Goal: Task Accomplishment & Management: Complete application form

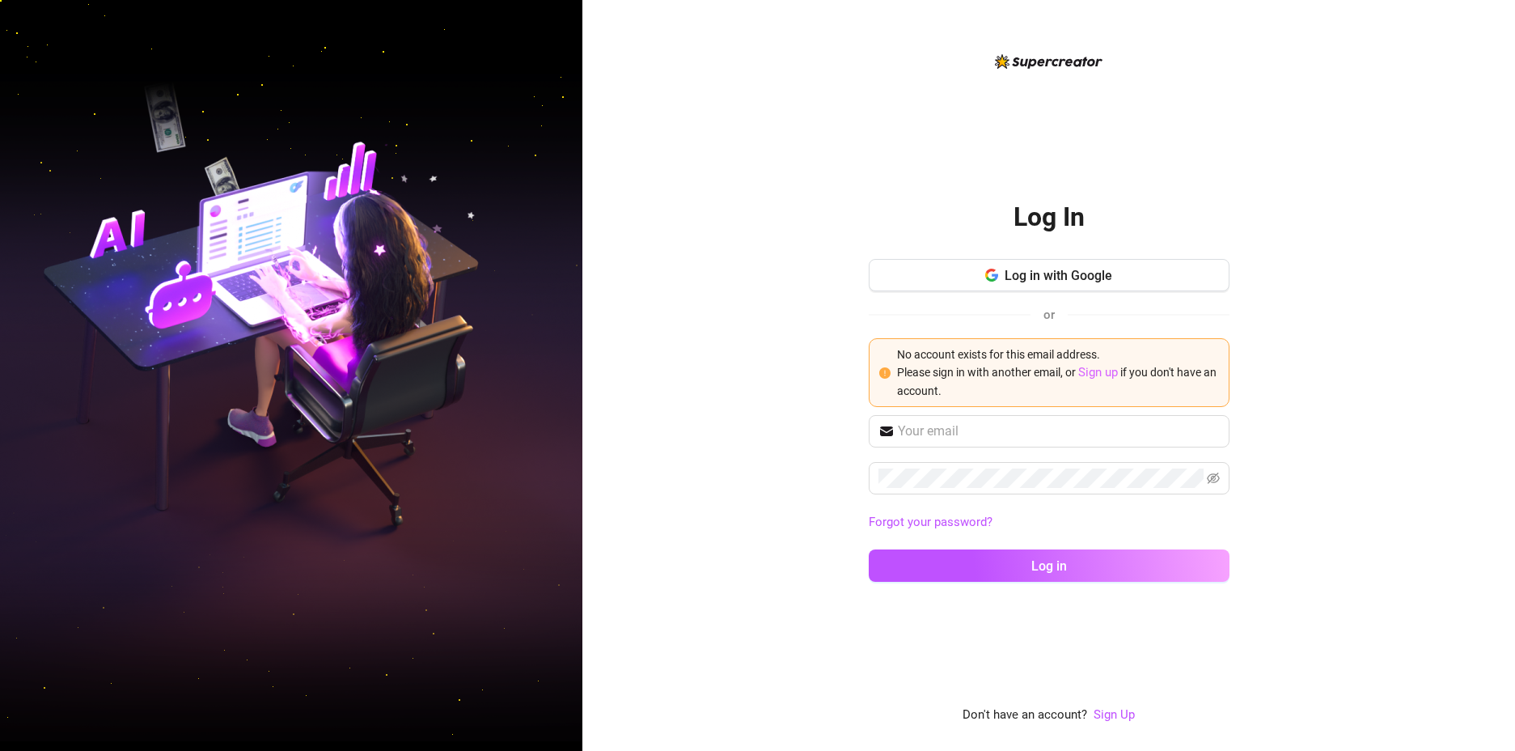
click at [1106, 373] on link "Sign up" at bounding box center [1098, 372] width 40 height 15
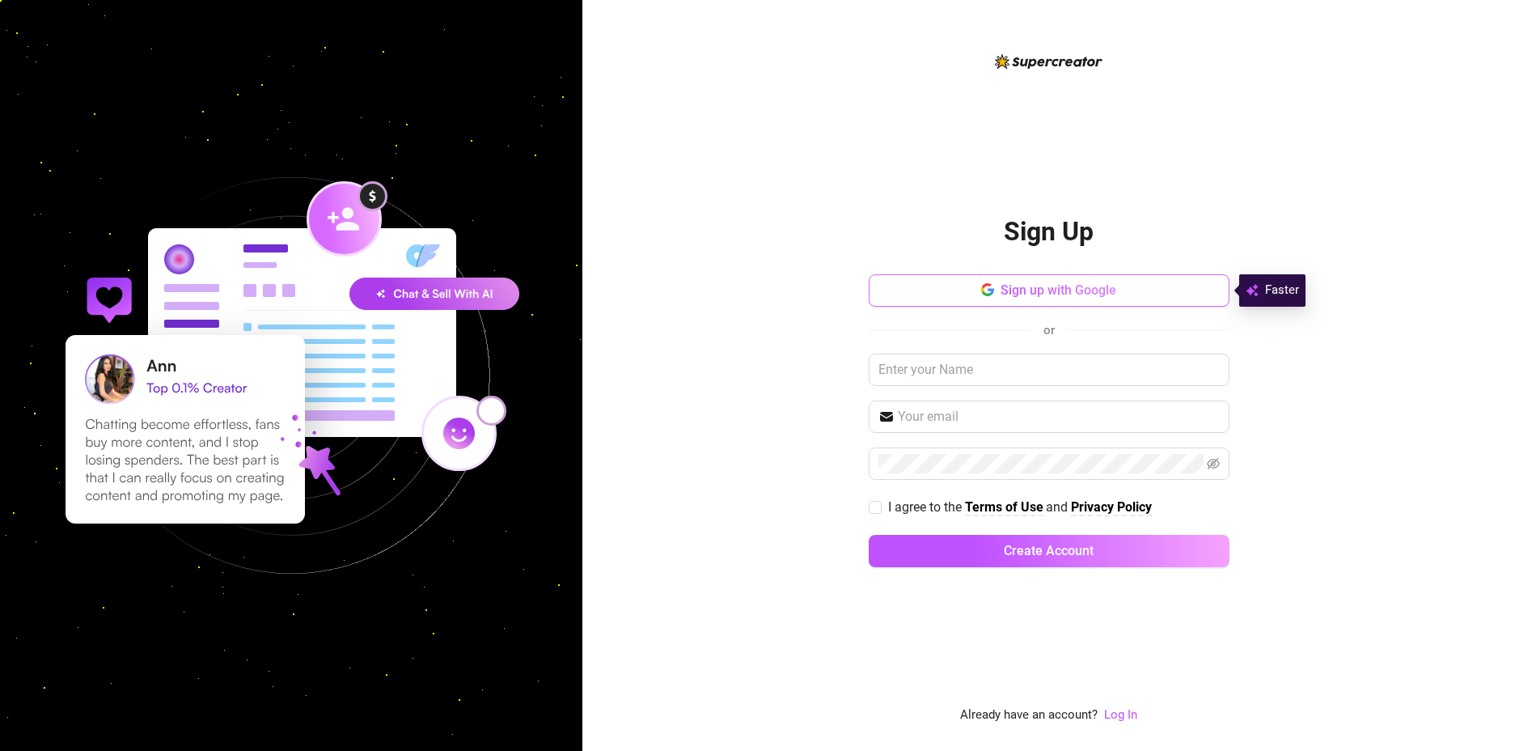
click at [1107, 289] on span "Sign up with Google" at bounding box center [1058, 289] width 116 height 15
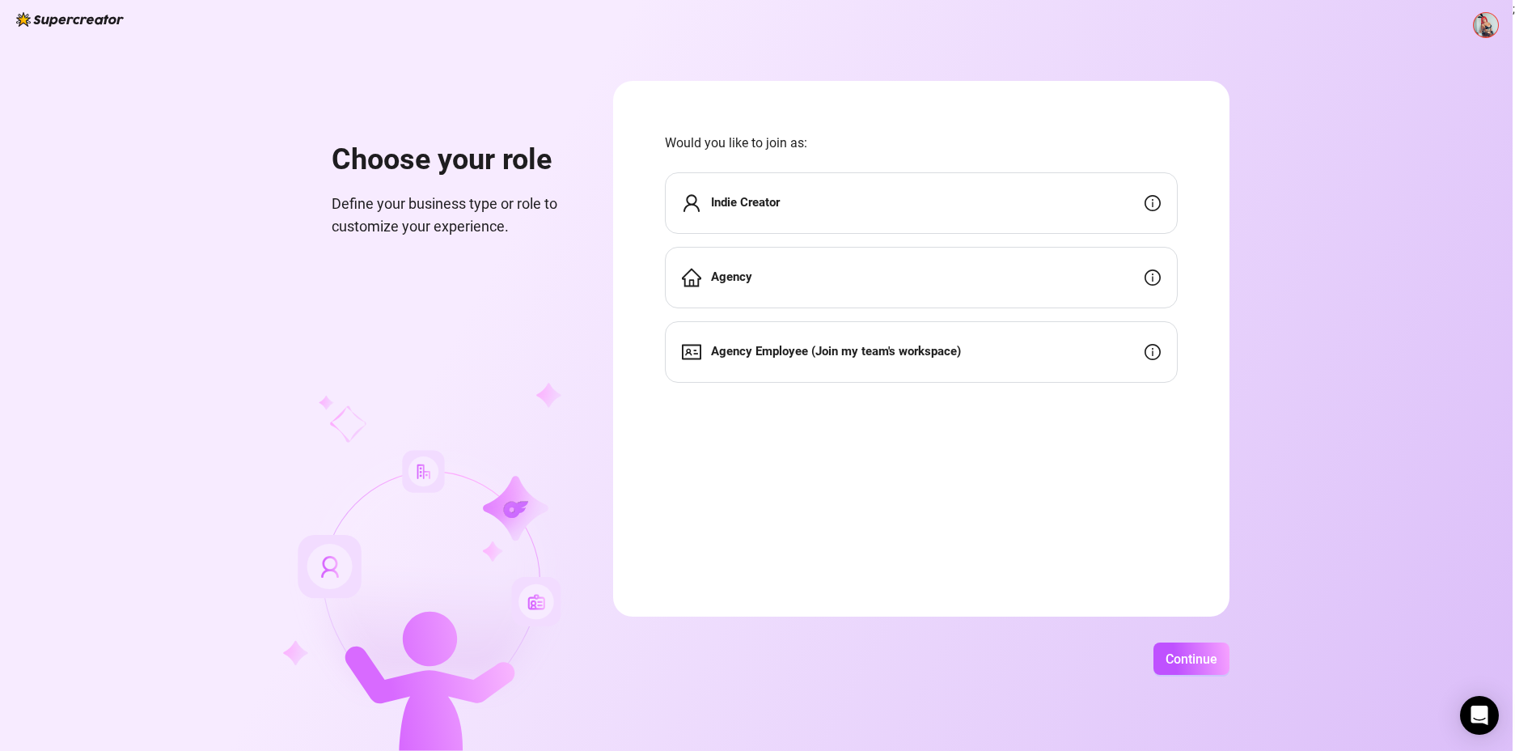
click at [778, 196] on strong "Indie Creator" at bounding box center [745, 202] width 69 height 15
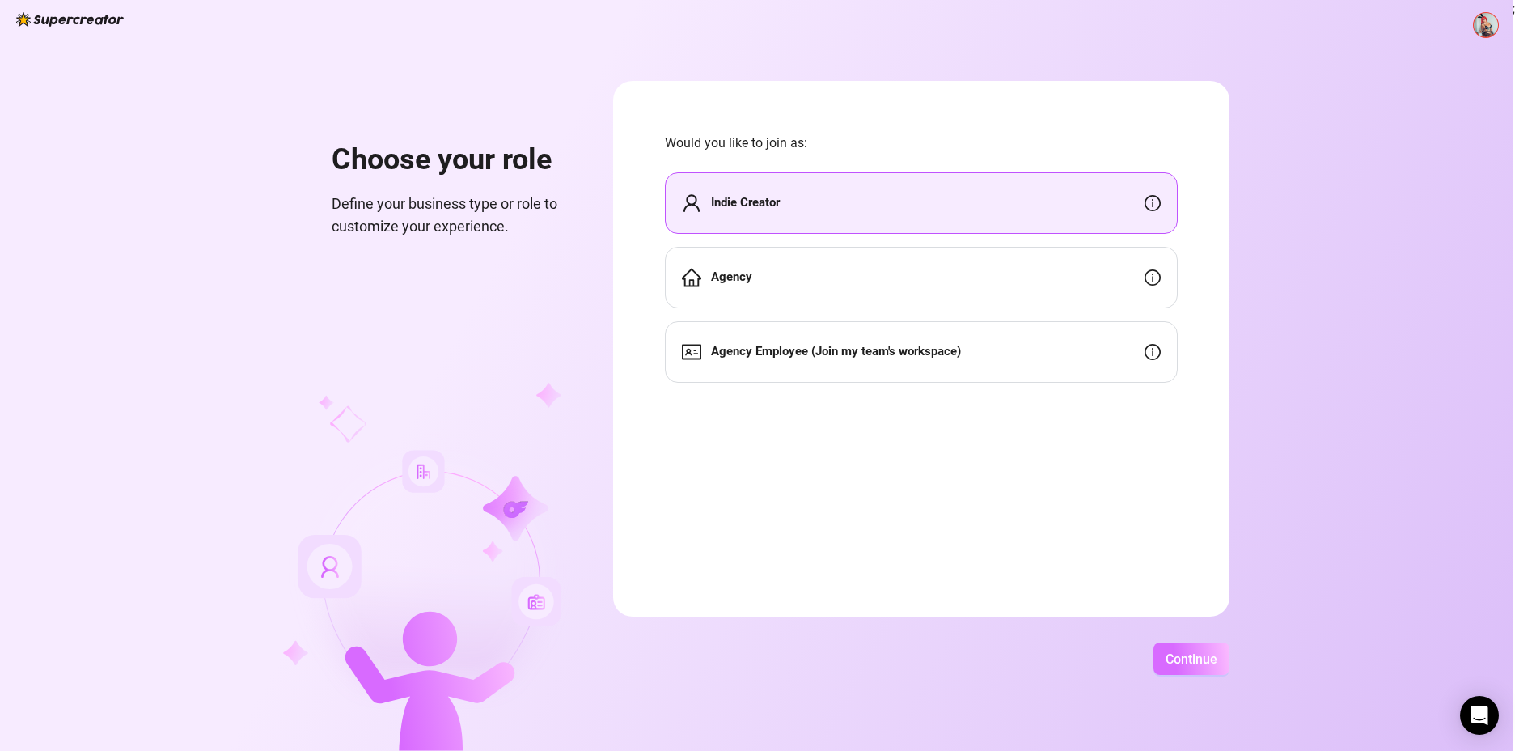
click at [1193, 647] on button "Continue" at bounding box center [1191, 658] width 76 height 32
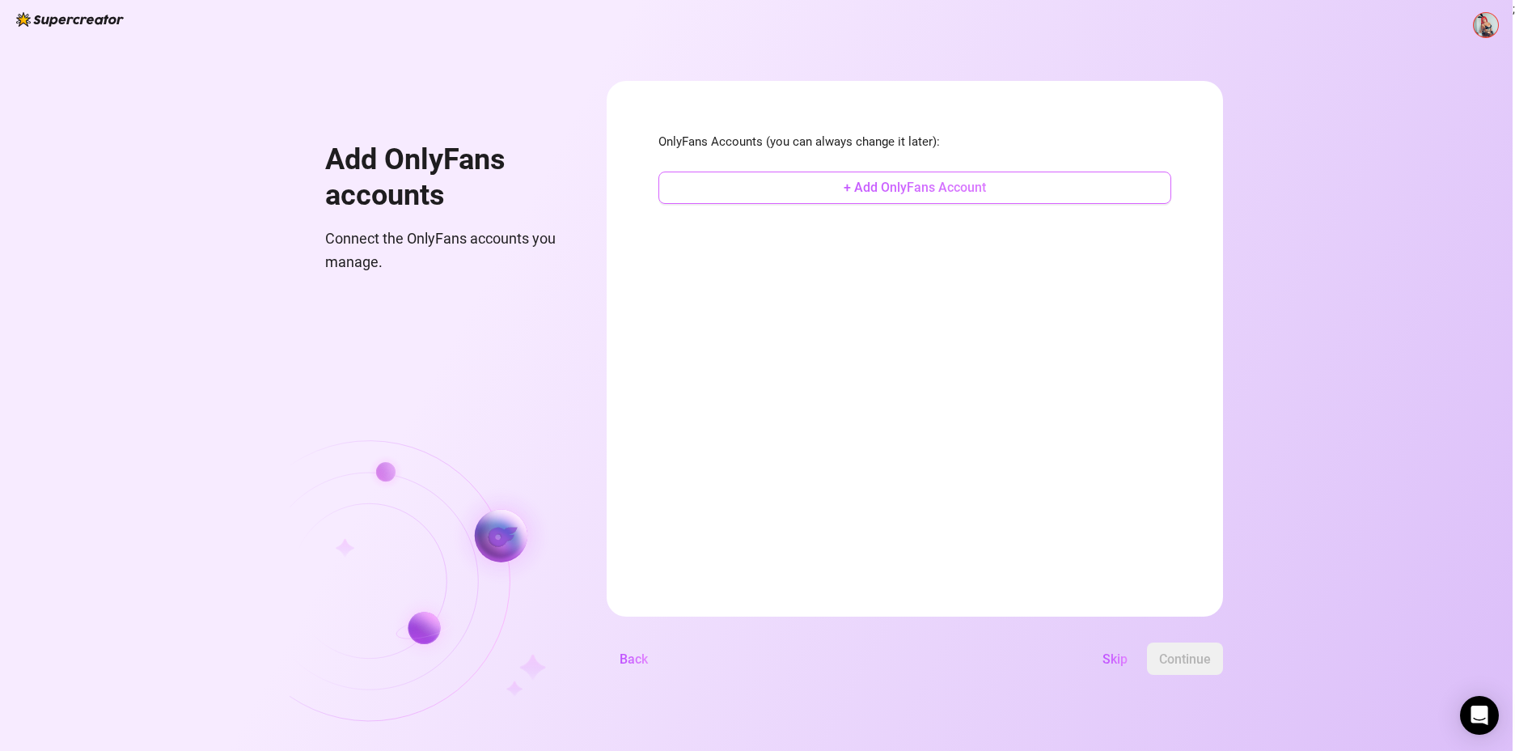
click at [882, 187] on span "+ Add OnlyFans Account" at bounding box center [915, 187] width 142 height 15
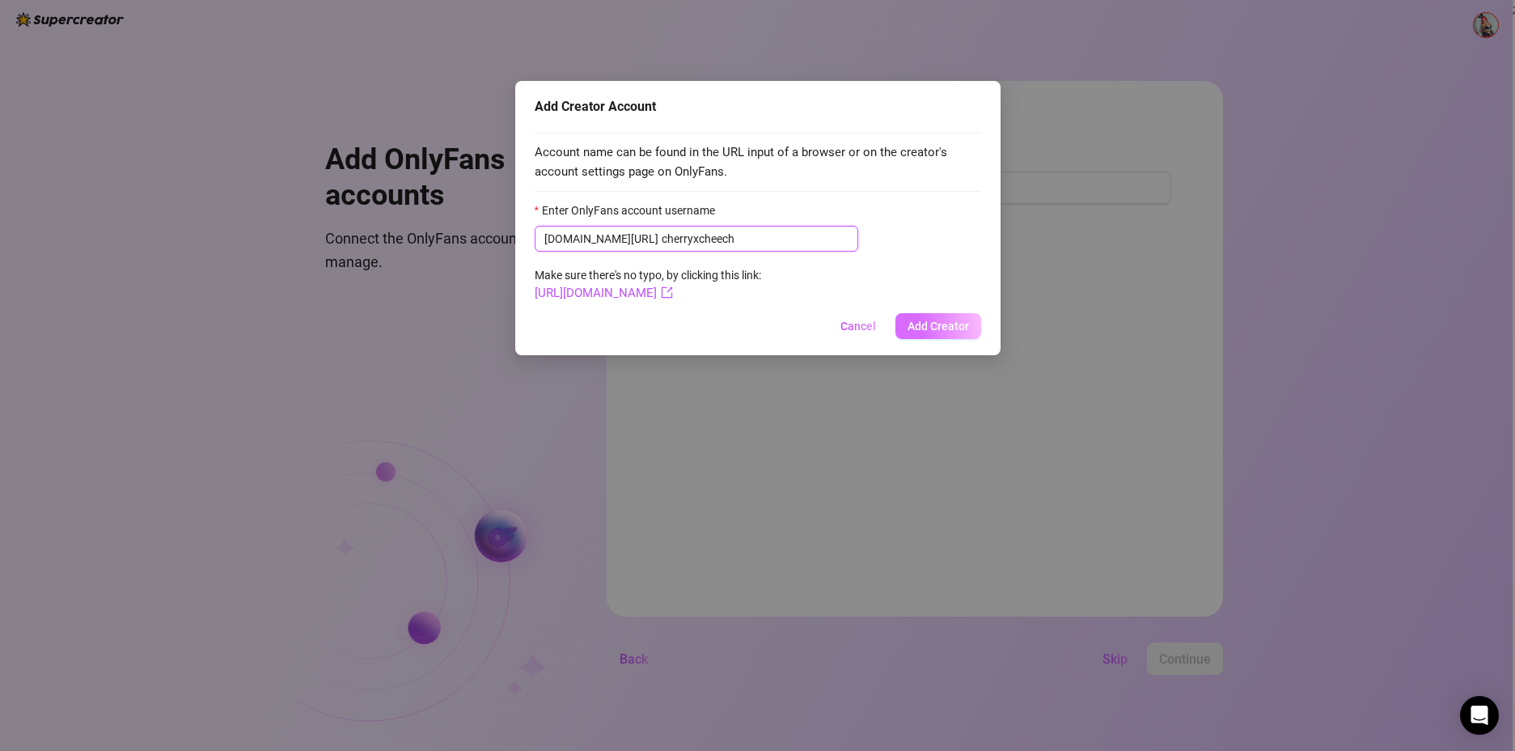
type input "cherryxcheech"
click at [924, 319] on span "Add Creator" at bounding box center [937, 325] width 61 height 13
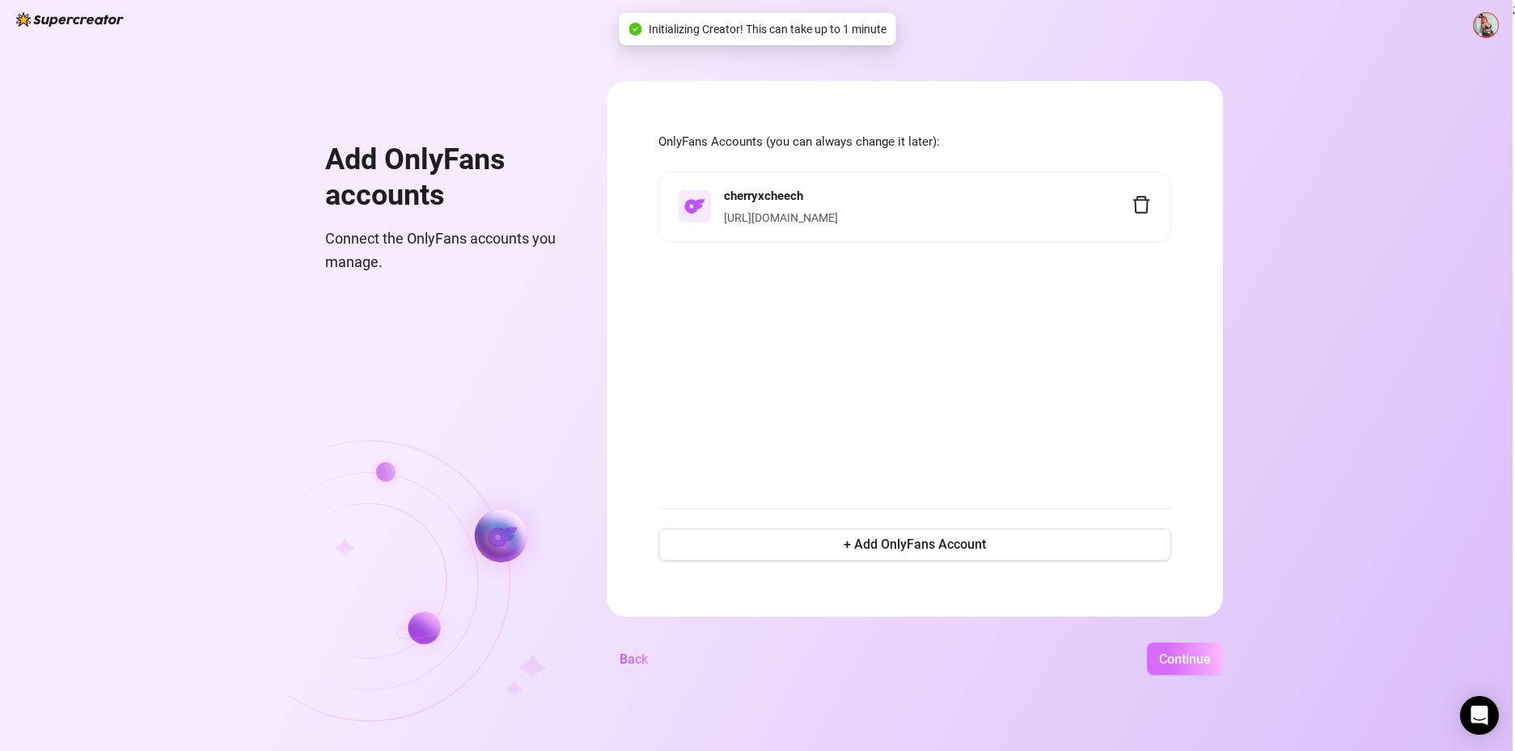
click at [1178, 659] on span "Continue" at bounding box center [1185, 658] width 52 height 15
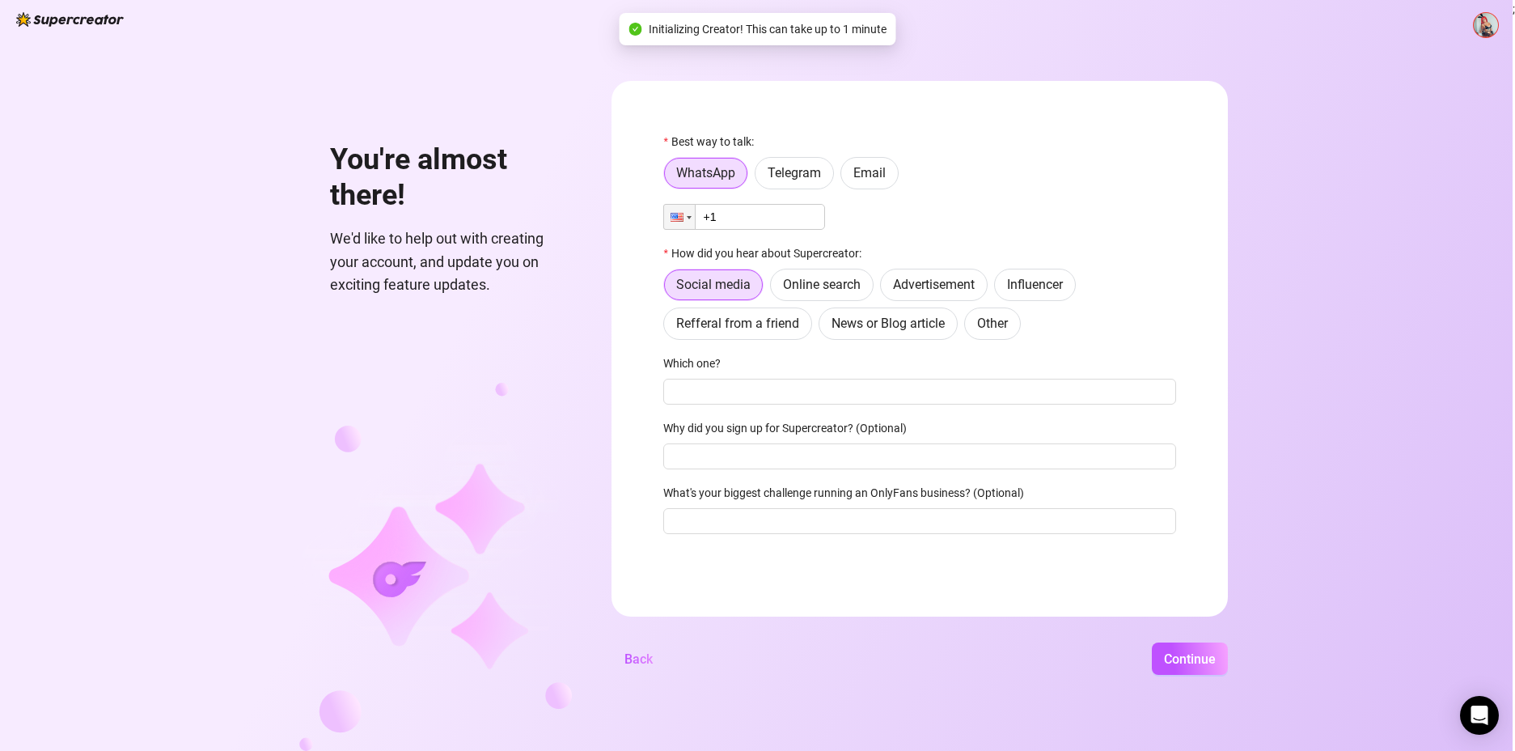
click at [763, 222] on input "+1" at bounding box center [744, 217] width 162 height 26
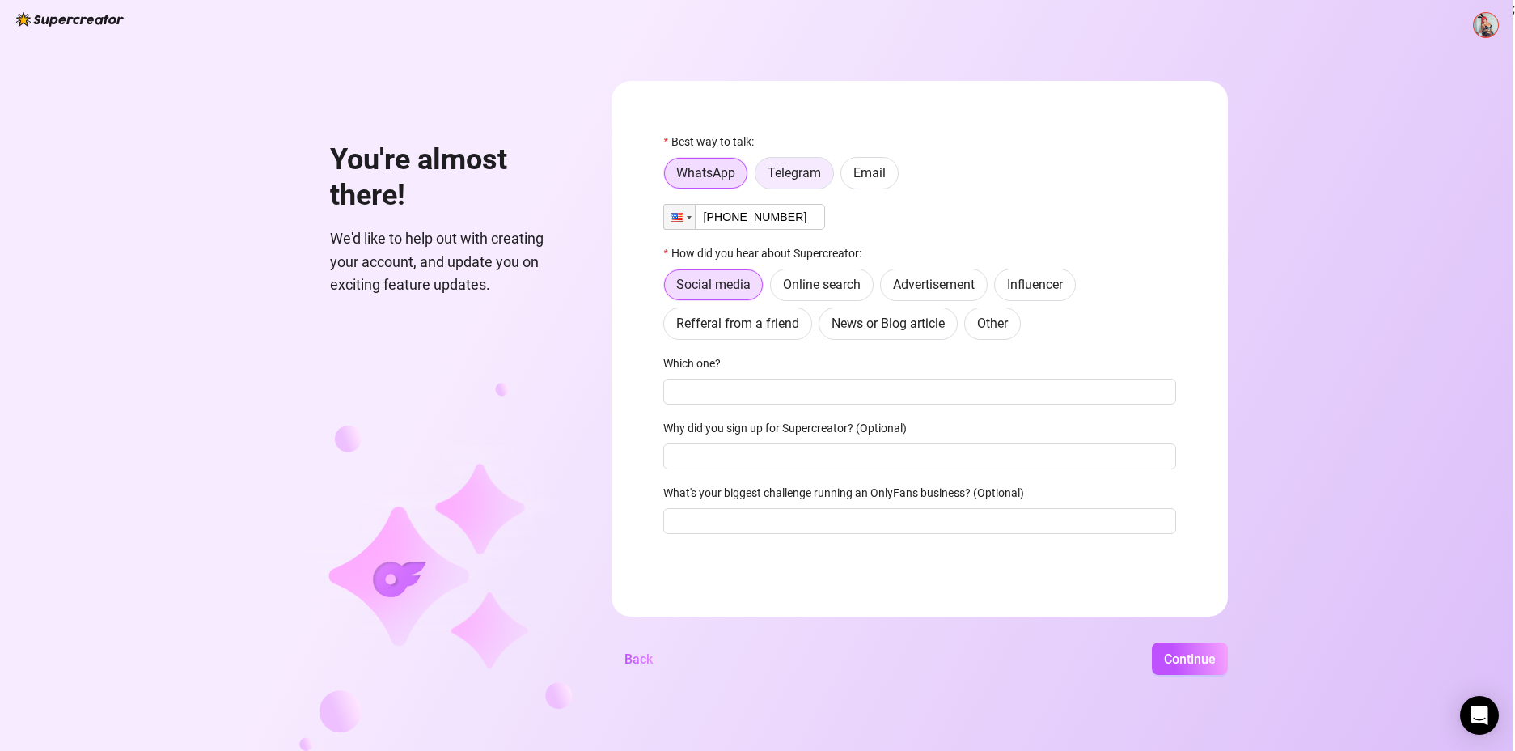
type input "+1 (786) 512-5693"
click at [796, 173] on span "Telegram" at bounding box center [794, 172] width 53 height 15
click at [759, 177] on input "Telegram" at bounding box center [759, 177] width 0 height 0
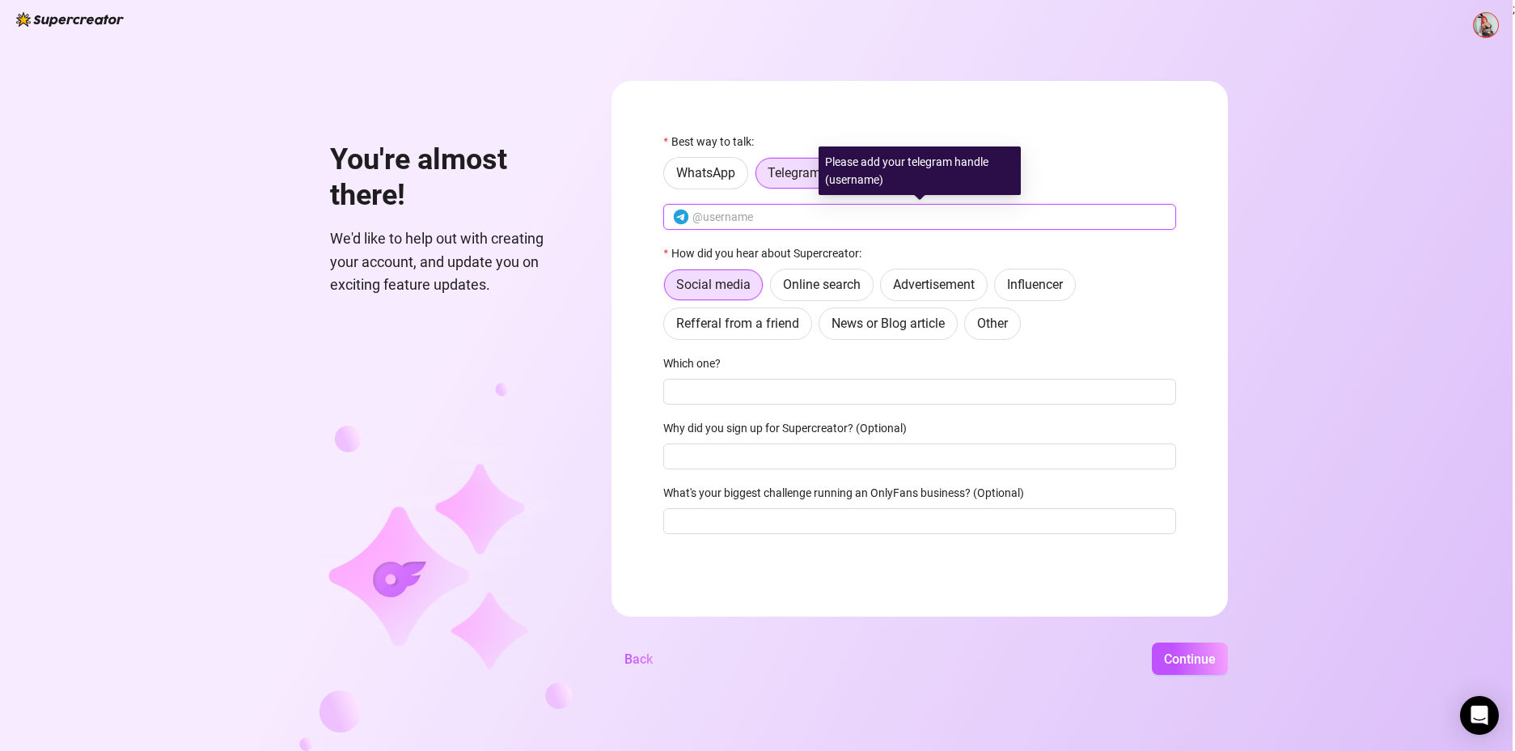
click at [772, 211] on input "text" at bounding box center [929, 217] width 474 height 18
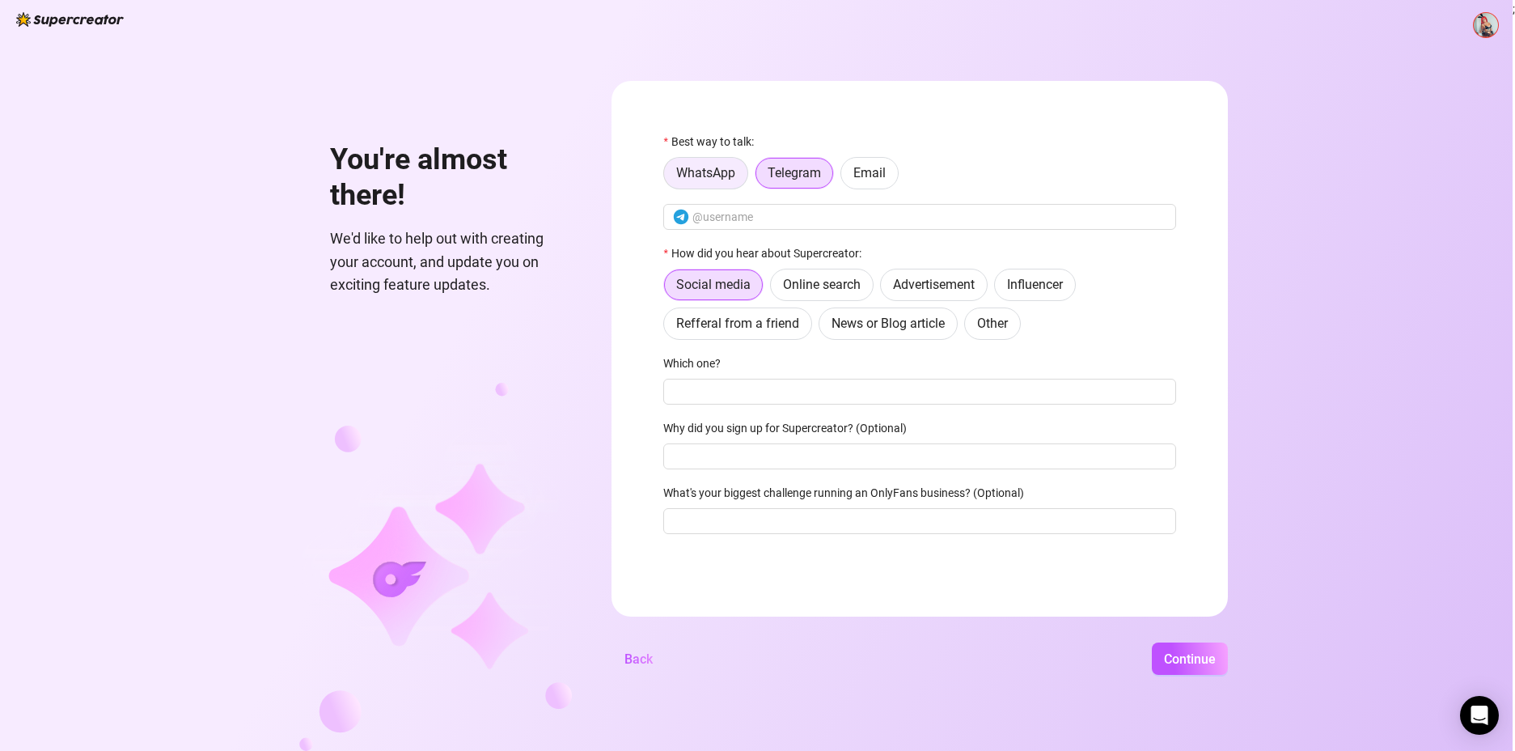
click at [694, 180] on span "WhatsApp" at bounding box center [705, 172] width 59 height 15
click at [668, 177] on input "WhatsApp" at bounding box center [668, 177] width 0 height 0
click at [781, 176] on span "Telegram" at bounding box center [794, 172] width 53 height 15
click at [759, 177] on input "Telegram" at bounding box center [759, 177] width 0 height 0
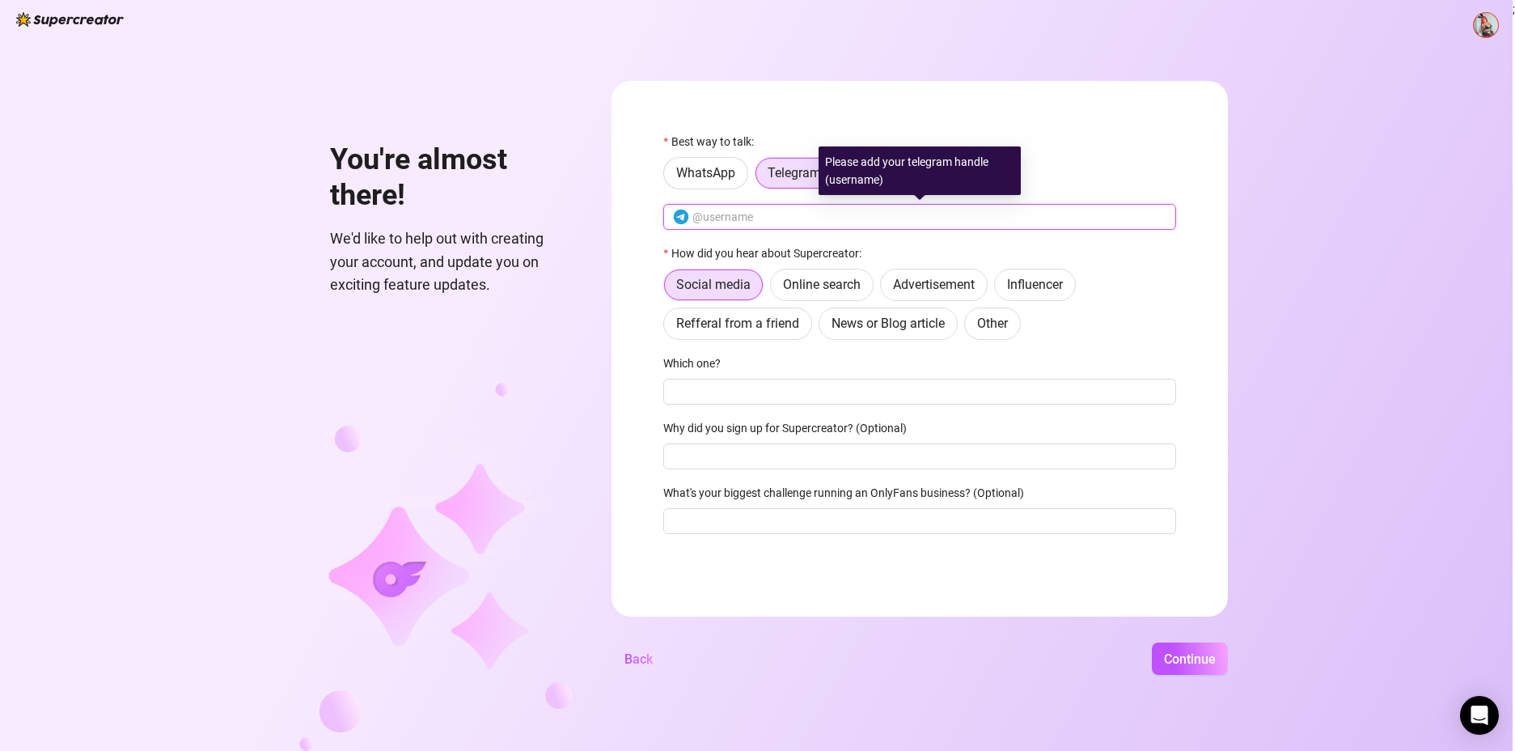
click at [779, 216] on input "text" at bounding box center [929, 217] width 474 height 18
type input "@babycheechtv"
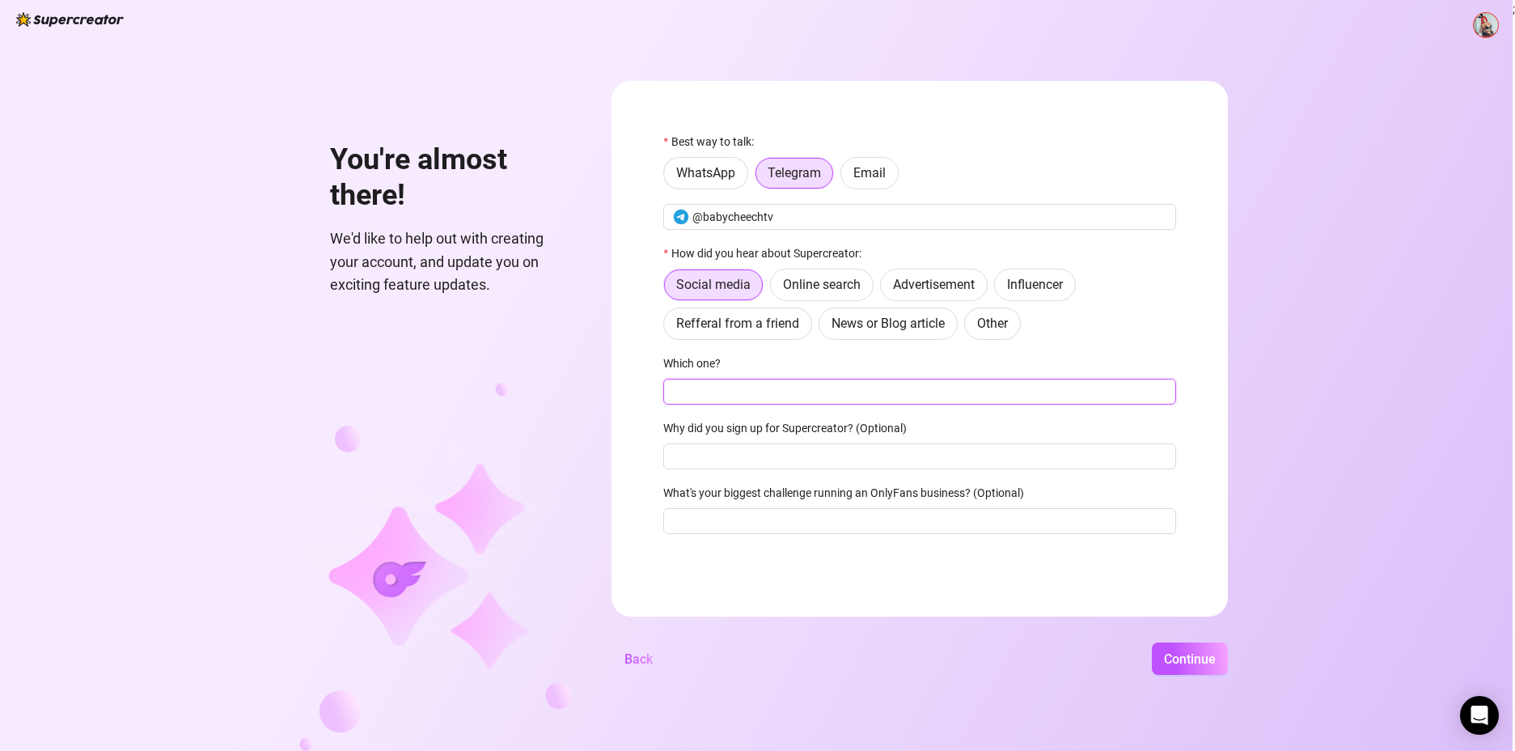
click at [788, 388] on input "Which one?" at bounding box center [919, 391] width 513 height 26
click at [757, 314] on label "Refferal from a friend" at bounding box center [737, 323] width 149 height 32
click at [668, 328] on input "Refferal from a friend" at bounding box center [668, 328] width 0 height 0
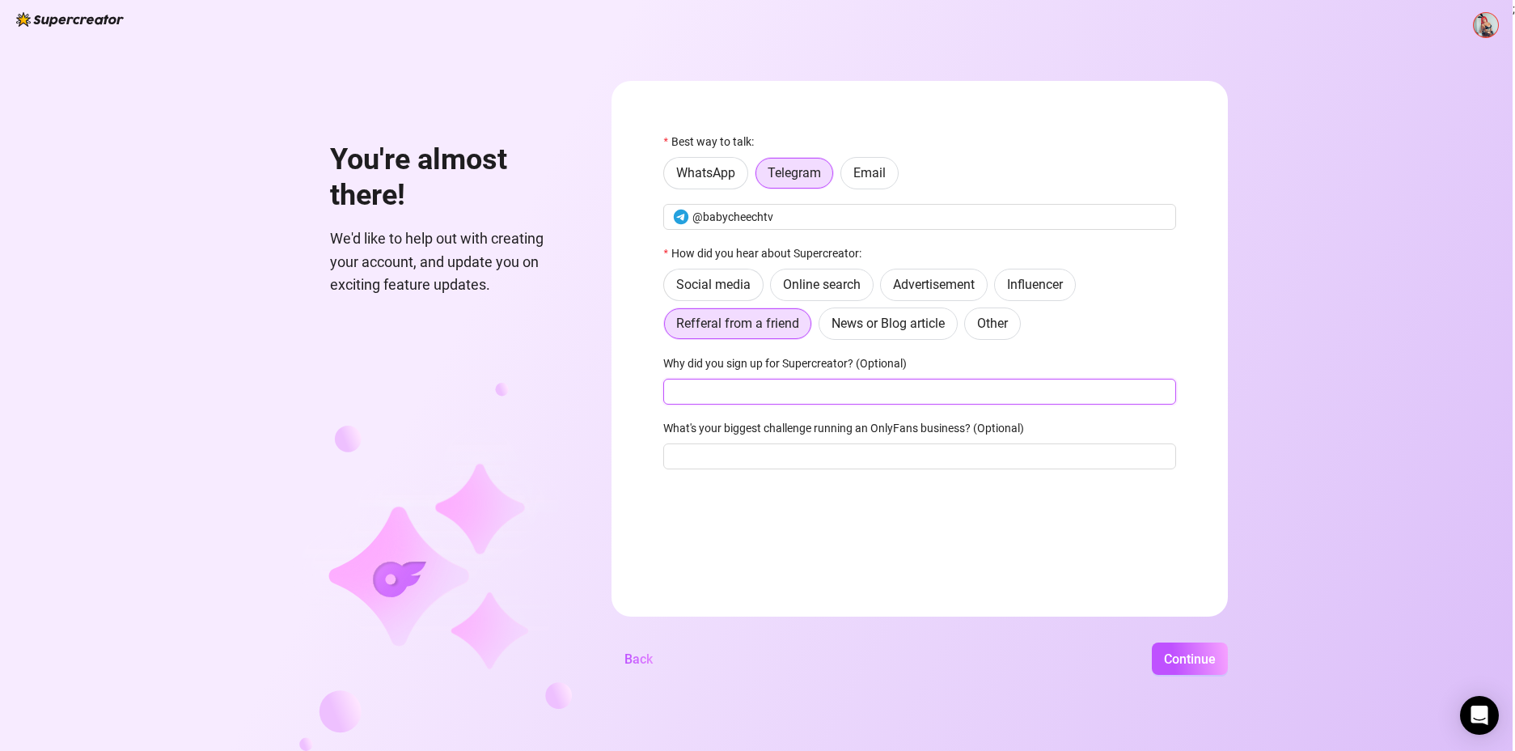
click at [780, 381] on input "Why did you sign up for Supercreator? (Optional)" at bounding box center [919, 391] width 513 height 26
click at [912, 385] on input "My friend consistenly told me how much supercrreator saved her and her workjloa…" at bounding box center [919, 391] width 513 height 26
drag, startPoint x: 912, startPoint y: 385, endPoint x: 846, endPoint y: 378, distance: 66.7
click at [834, 378] on div "Why did you sign up for Supercreator? (Optional)" at bounding box center [919, 366] width 513 height 24
click at [920, 392] on input "My friend consistenly told me how much supercrreator saved her and her workjloa…" at bounding box center [919, 391] width 513 height 26
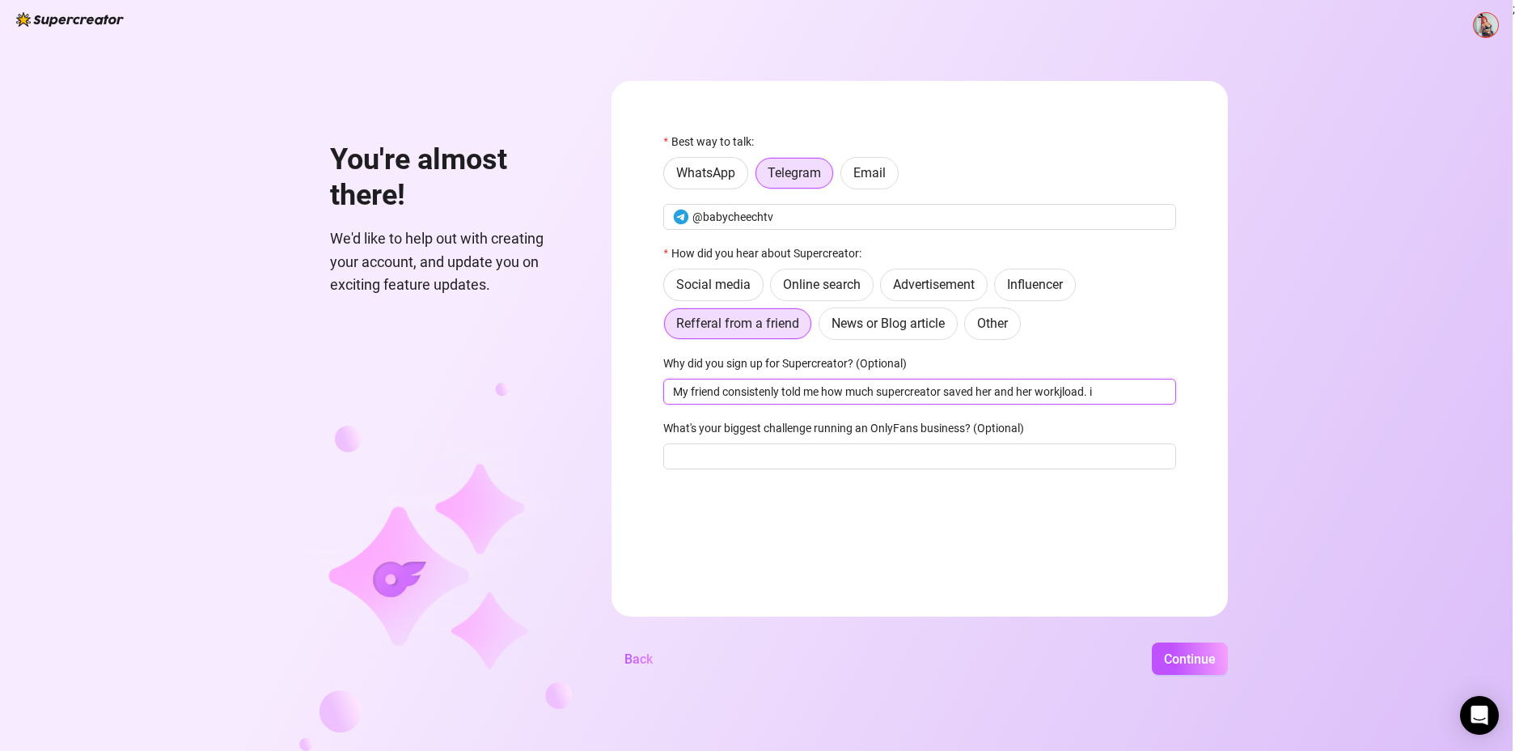
click at [1064, 395] on input "My friend consistenly told me how much supercreator saved her and her workjload…" at bounding box center [919, 391] width 513 height 26
click at [1114, 392] on input "My friend consistenly told me how much supercreator saved her and her workload.…" at bounding box center [919, 391] width 513 height 26
click at [739, 391] on input "My friend consistenly told me how much supercreator saved her and her workload." at bounding box center [919, 391] width 513 height 26
type input "My friend consistenly told me how much supercreator saved her and her workload."
drag, startPoint x: 739, startPoint y: 391, endPoint x: 688, endPoint y: 455, distance: 81.7
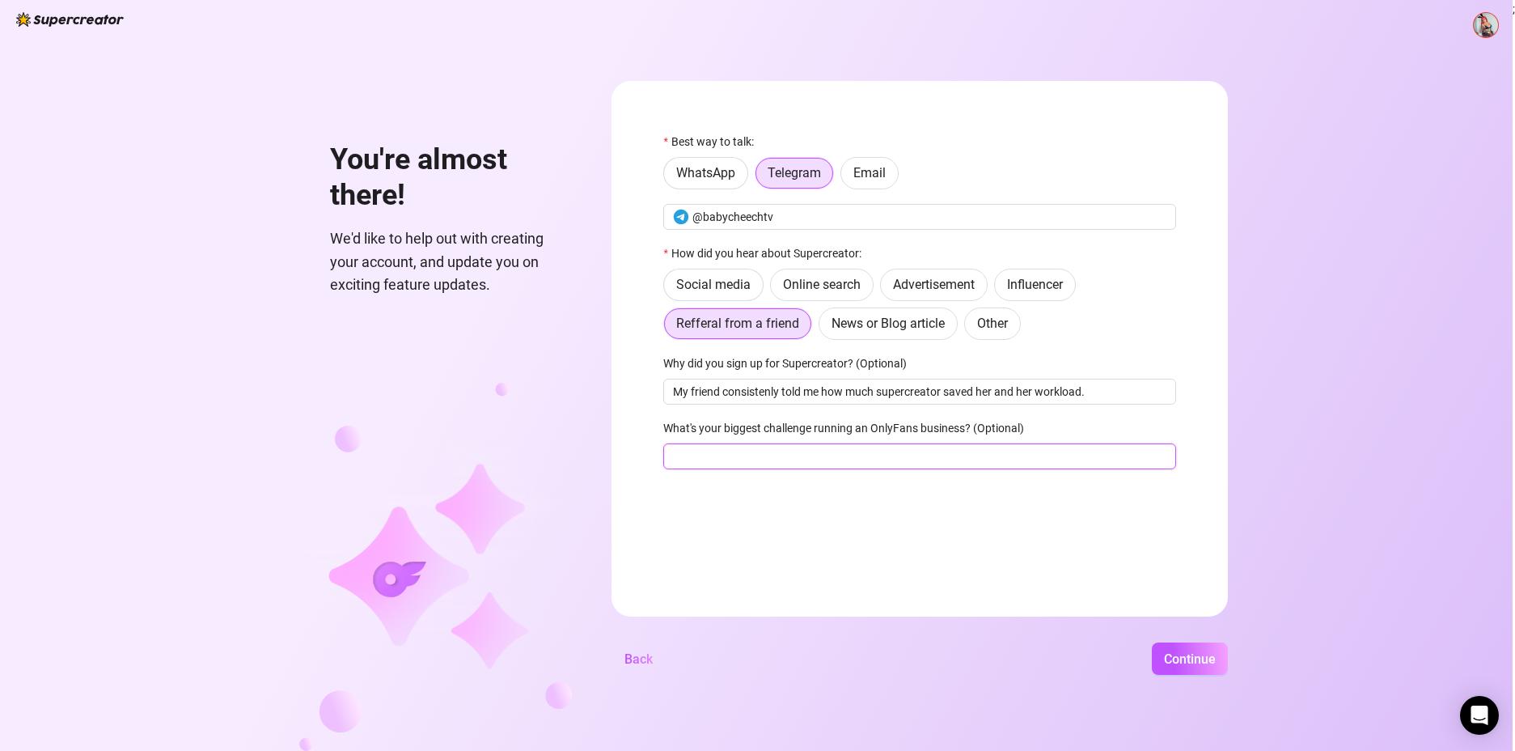
click at [688, 455] on input "What's your biggest challenge running an OnlyFans business? (Optional)" at bounding box center [919, 456] width 513 height 26
drag, startPoint x: 936, startPoint y: 462, endPoint x: 925, endPoint y: 452, distance: 14.3
click at [928, 456] on input "What's your biggest challenge running an OnlyFans business? (Optional)" at bounding box center [919, 456] width 513 height 26
click at [689, 548] on form "Best way to talk: WhatsApp Telegram Email @babycheechtv How did you hear about …" at bounding box center [919, 348] width 616 height 535
click at [826, 460] on input "What's your biggest challenge running an OnlyFans business? (Optional)" at bounding box center [919, 456] width 513 height 26
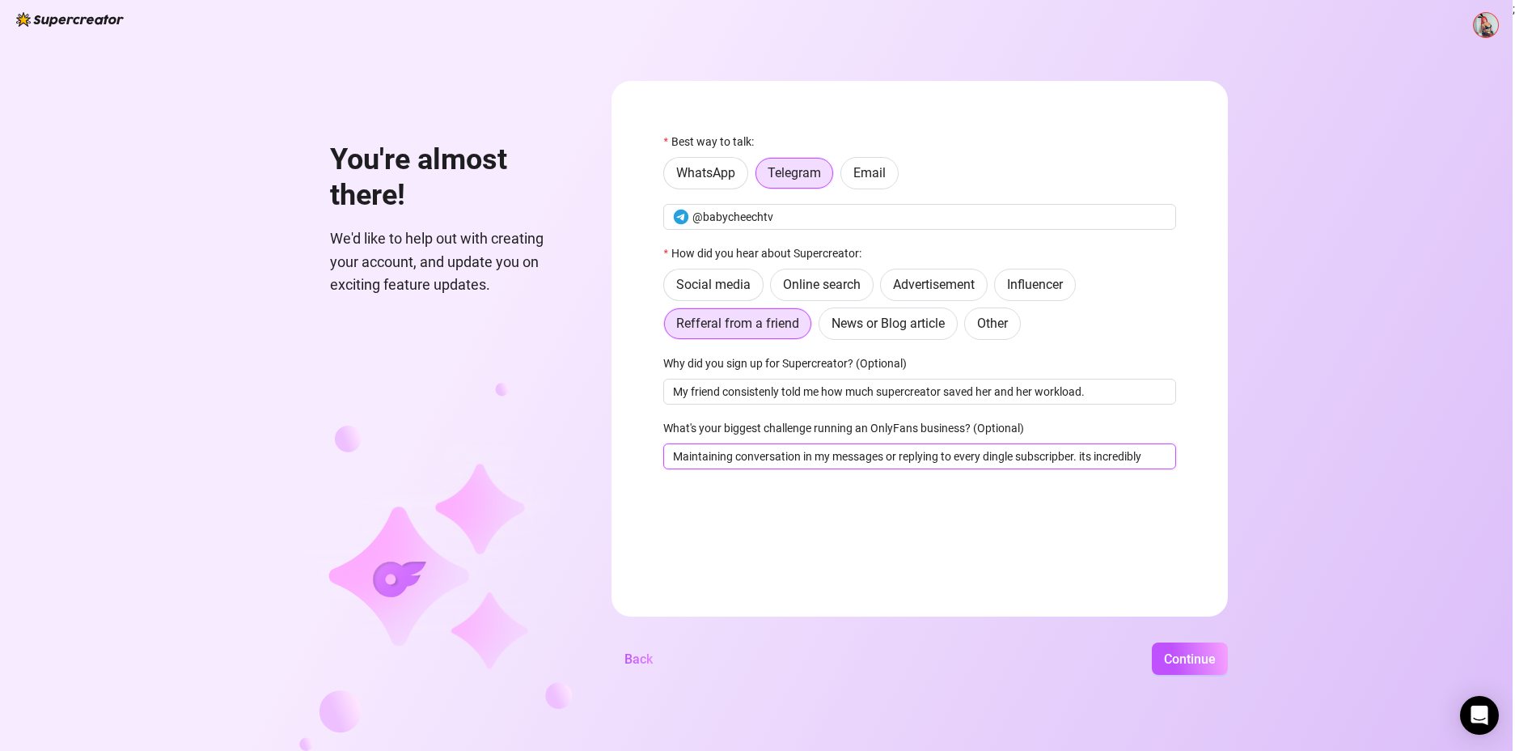
click at [1060, 462] on input "Maintaining conversation in my messages or replying to every dingle subscripber…" at bounding box center [919, 456] width 513 height 26
drag, startPoint x: 1055, startPoint y: 442, endPoint x: 1049, endPoint y: 459, distance: 17.4
click at [1049, 459] on input "Maintaining conversation in my messages or replying to every dingle subscripber…" at bounding box center [919, 456] width 513 height 26
click at [1142, 462] on input "Maintaining conversation in my messages or replying to every dingle subscriber.…" at bounding box center [919, 456] width 513 height 26
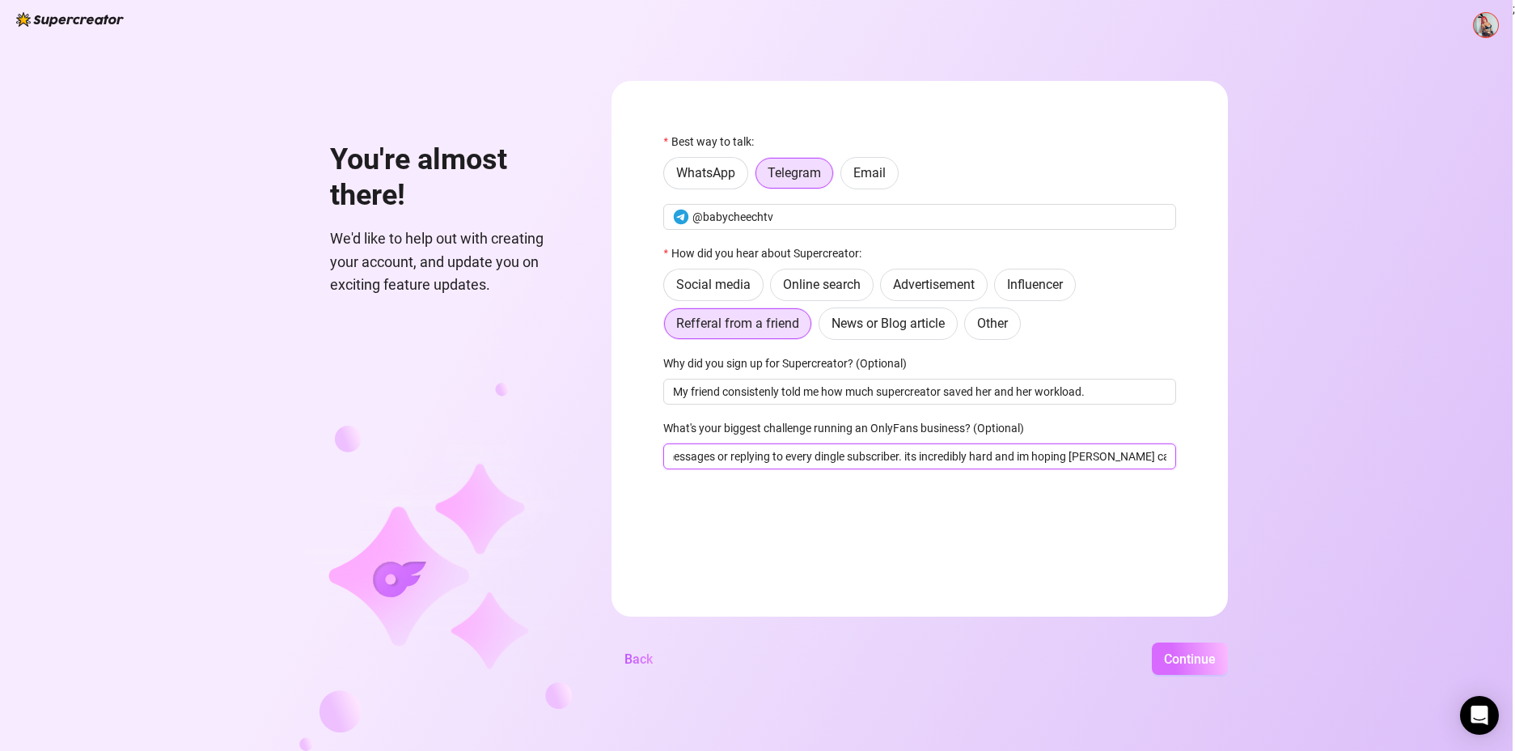
type input "Maintaining conversation in my messages or replying to every dingle subscriber.…"
click at [1212, 666] on button "Continue" at bounding box center [1190, 658] width 76 height 32
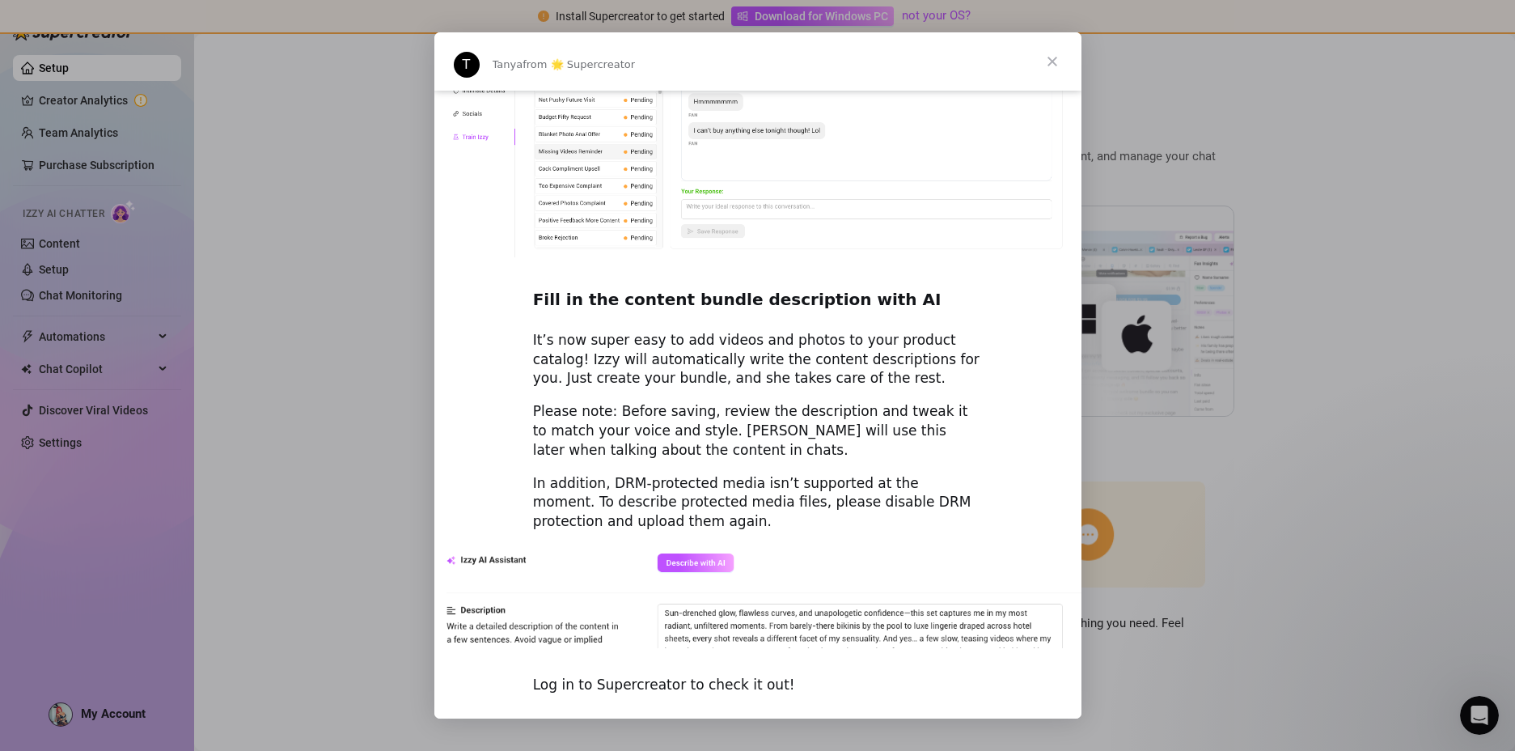
scroll to position [2069, 0]
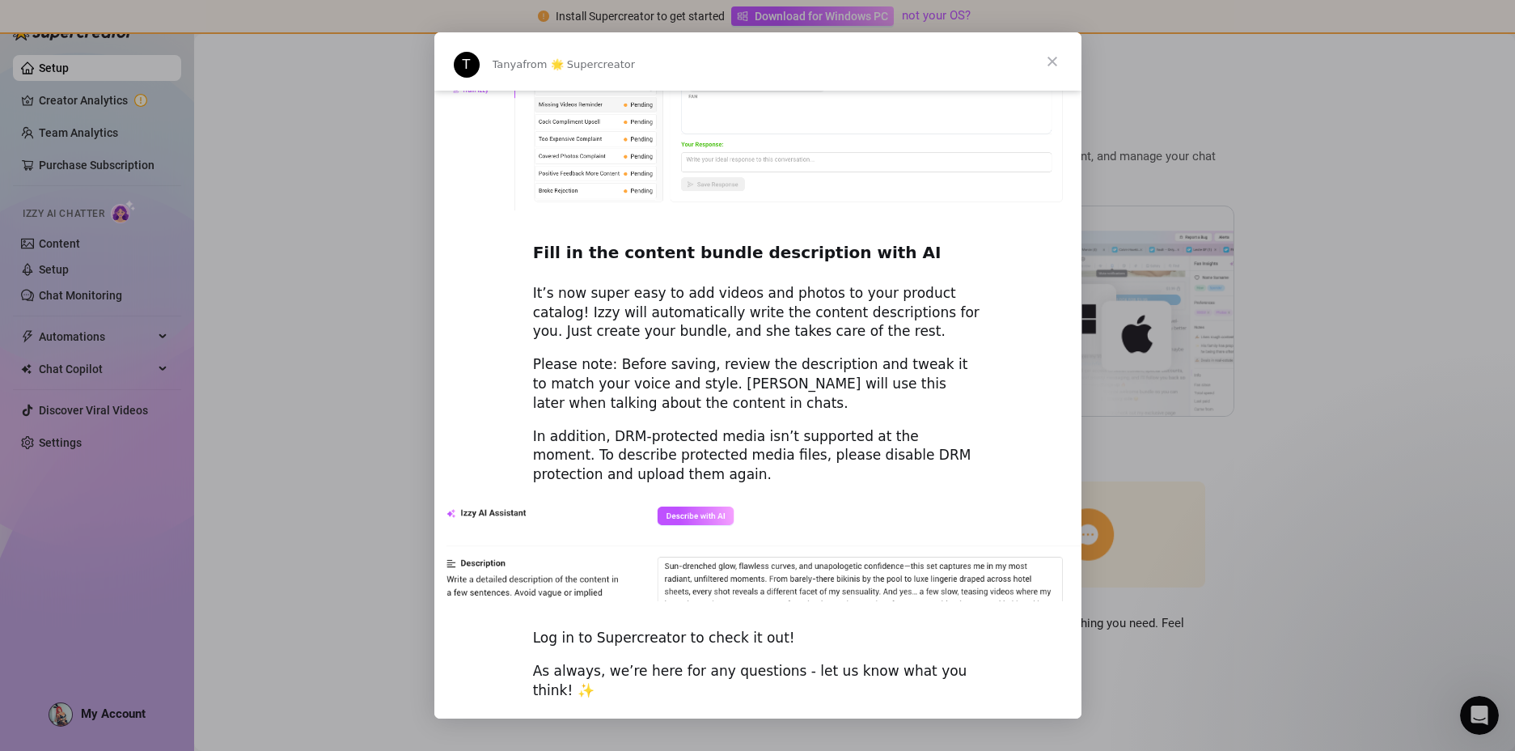
click at [657, 714] on div "Best regards," at bounding box center [758, 723] width 450 height 19
click at [1048, 58] on span "Close" at bounding box center [1052, 61] width 58 height 58
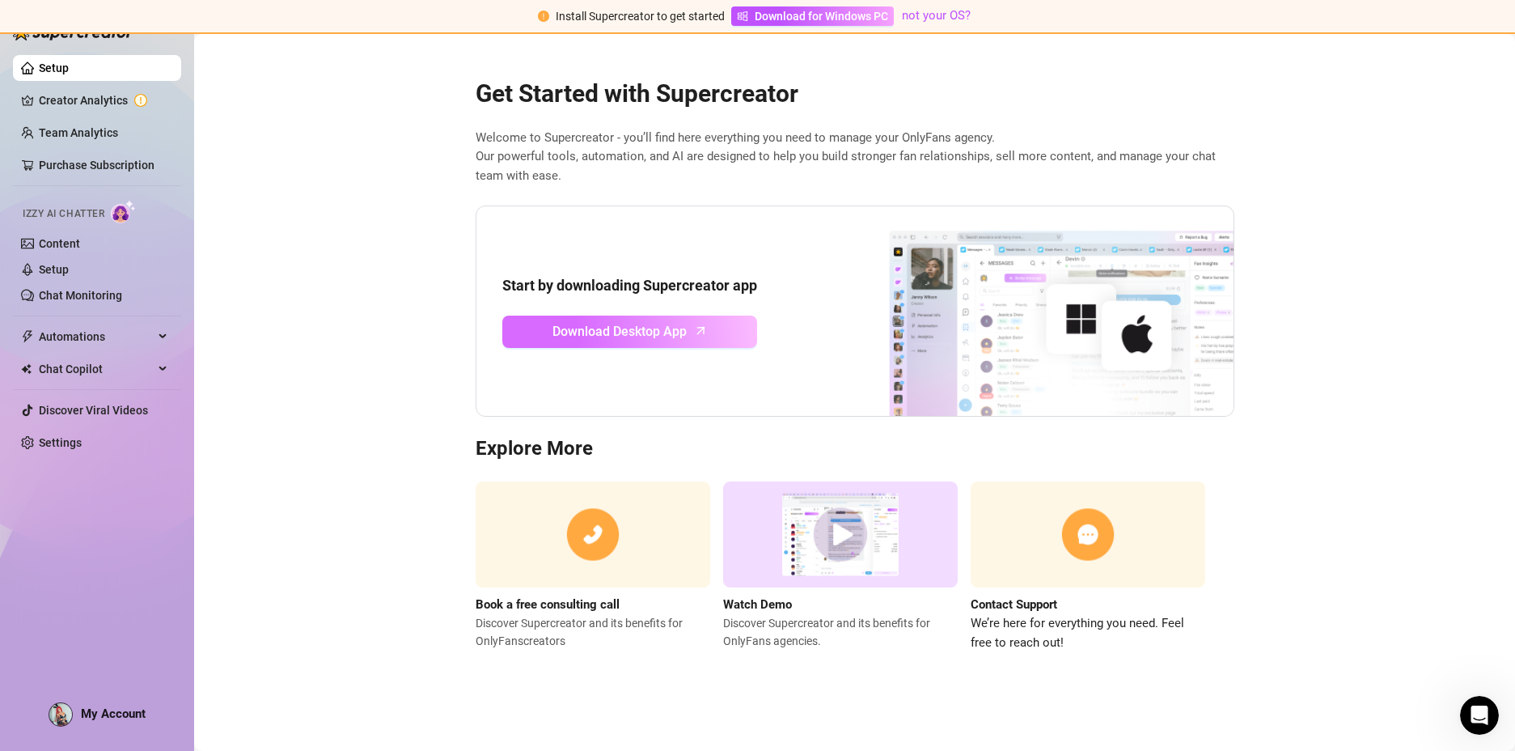
click at [691, 331] on link "Download Desktop App" at bounding box center [629, 331] width 255 height 32
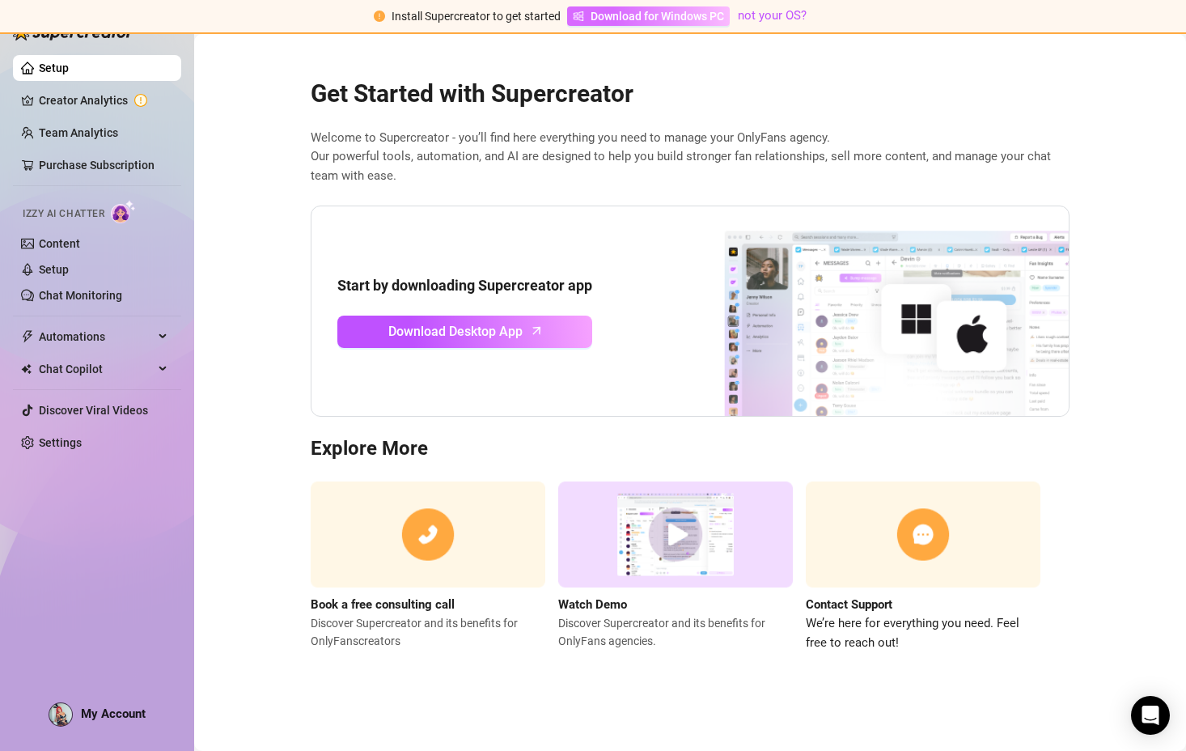
click at [679, 9] on span "Download for Windows PC" at bounding box center [656, 16] width 133 height 18
